Goal: Task Accomplishment & Management: Use online tool/utility

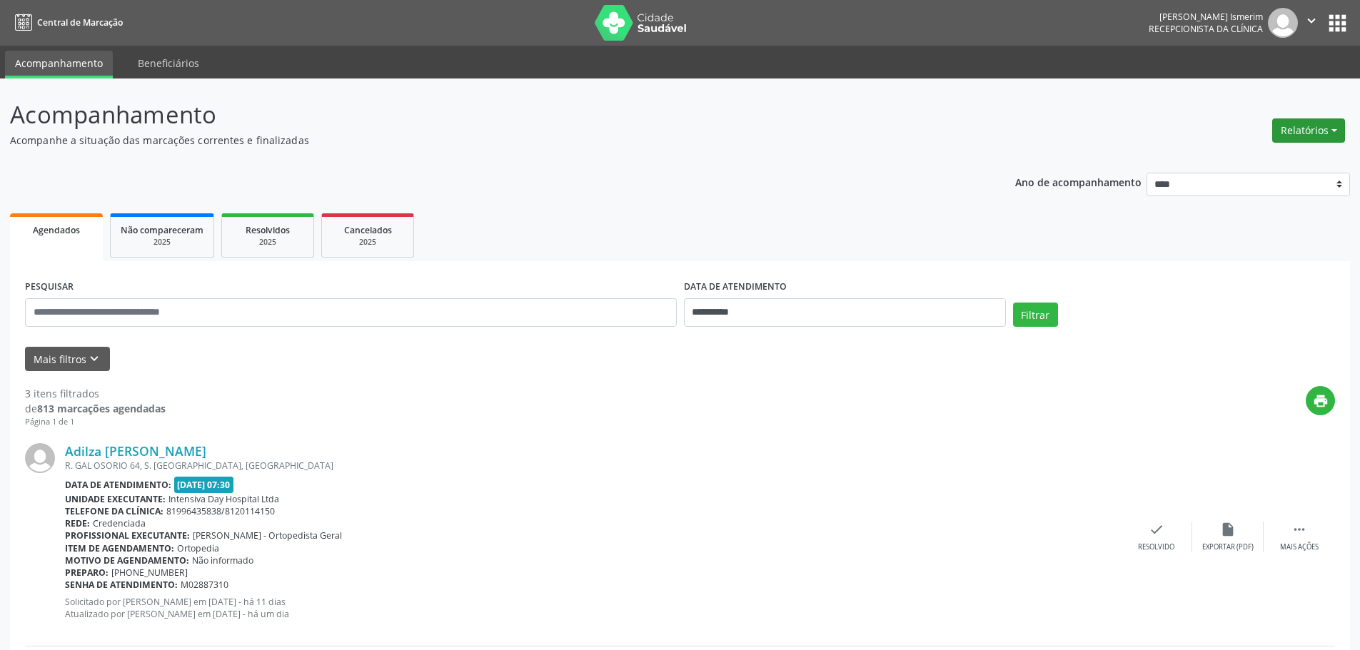
click at [1307, 136] on button "Relatórios" at bounding box center [1308, 131] width 73 height 24
click at [1228, 166] on link "Agendamentos" at bounding box center [1269, 161] width 154 height 20
select select "*"
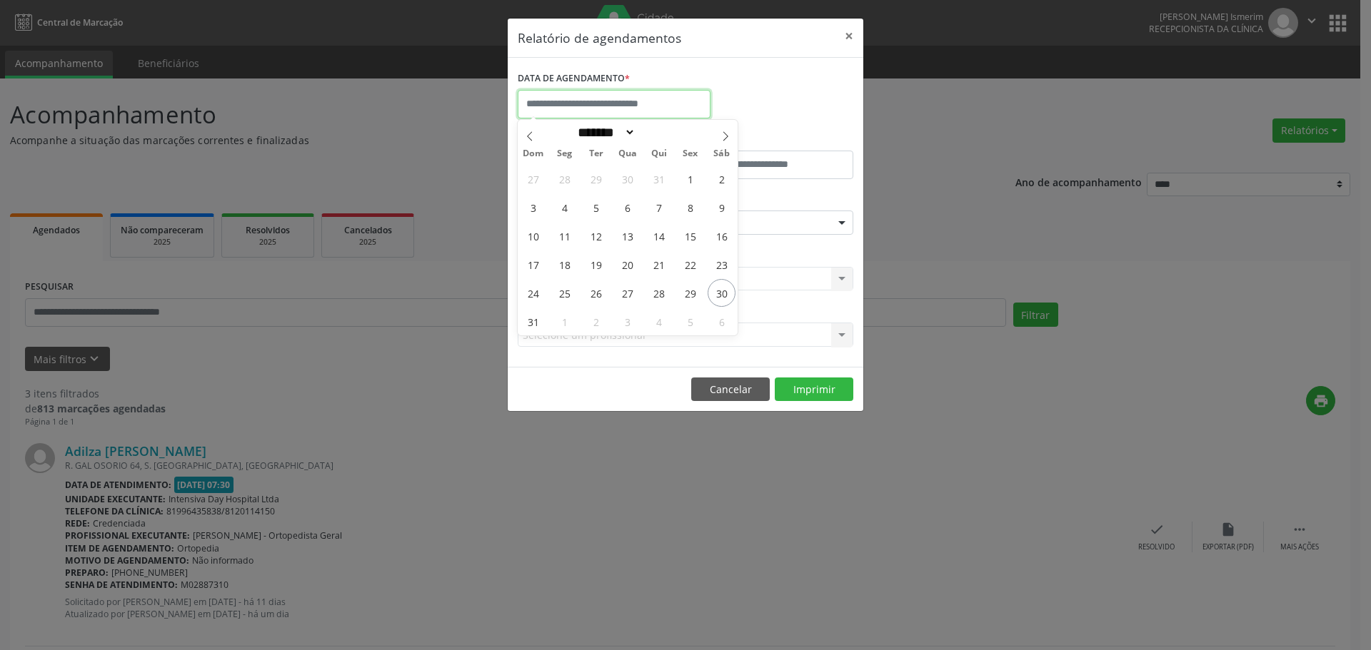
click at [671, 101] on input "text" at bounding box center [614, 104] width 193 height 29
click at [569, 322] on span "1" at bounding box center [564, 322] width 28 height 28
type input "**********"
click at [570, 322] on span "1" at bounding box center [564, 322] width 28 height 28
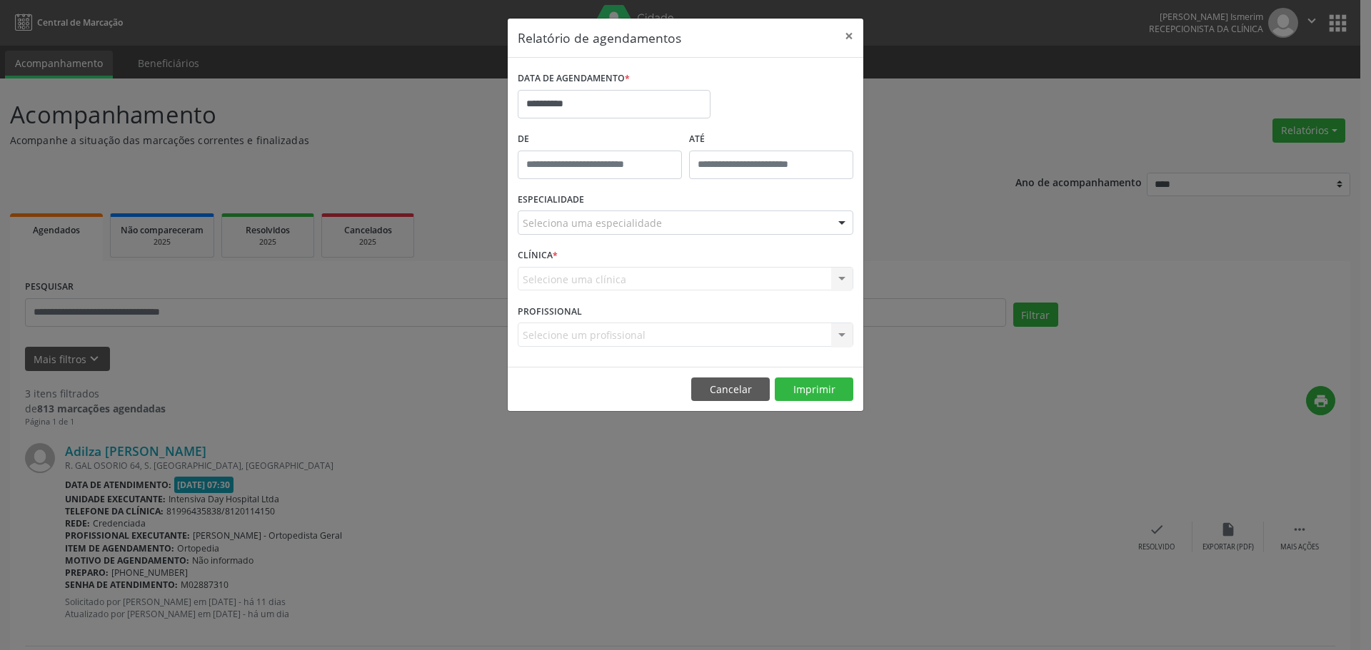
click at [570, 322] on label "PROFISSIONAL" at bounding box center [550, 312] width 64 height 22
click at [697, 221] on div "Seleciona uma especialidade" at bounding box center [686, 223] width 336 height 24
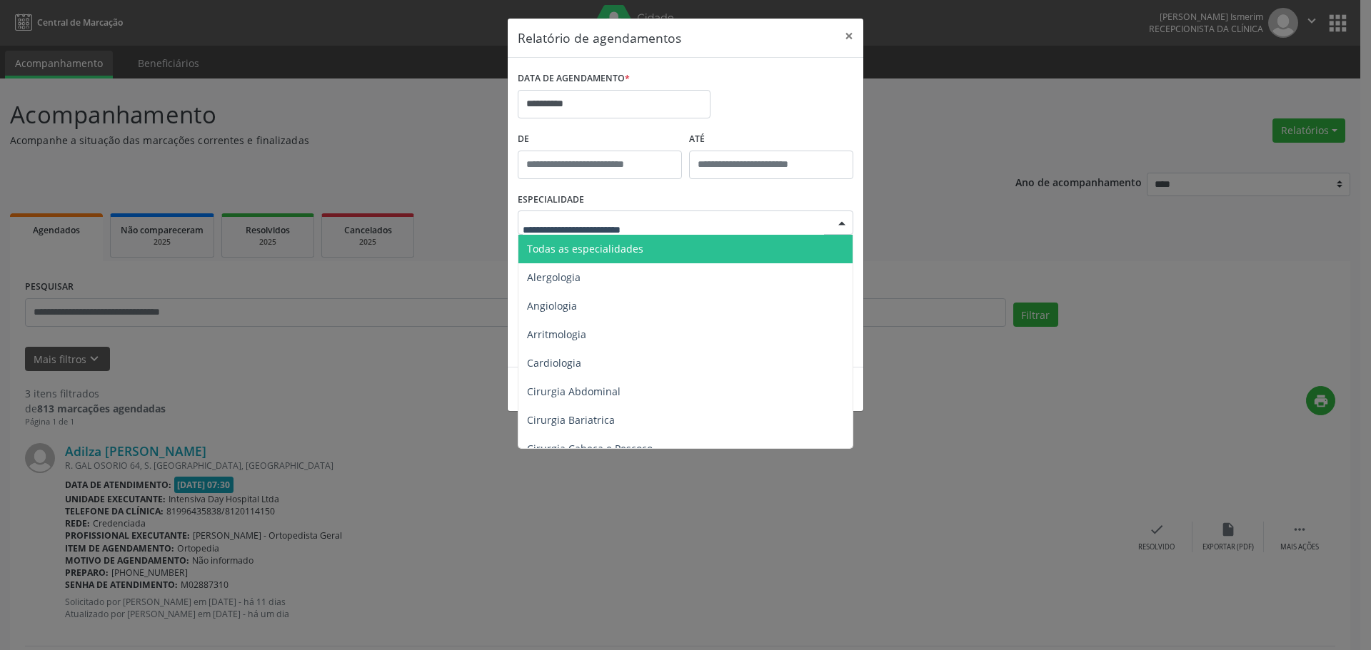
click at [649, 245] on span "Todas as especialidades" at bounding box center [686, 249] width 336 height 29
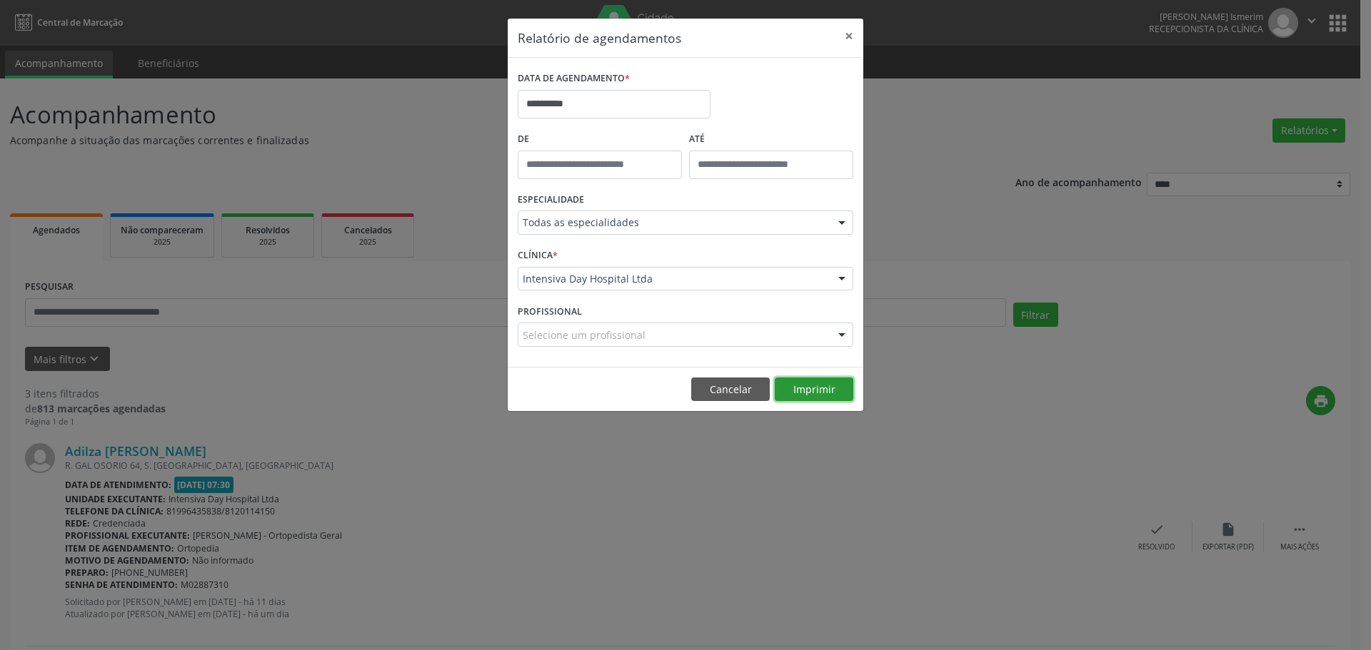
click at [820, 384] on button "Imprimir" at bounding box center [814, 390] width 79 height 24
click at [852, 35] on button "×" at bounding box center [849, 36] width 29 height 35
